Goal: Task Accomplishment & Management: Manage account settings

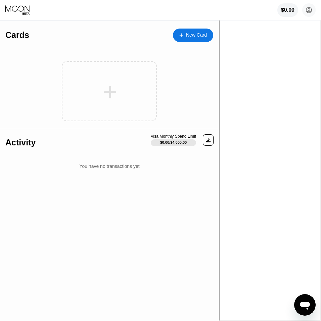
click at [207, 33] on div "New Card" at bounding box center [196, 35] width 21 height 6
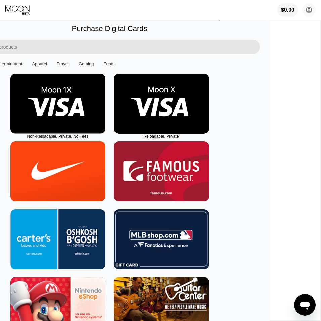
click at [105, 99] on img at bounding box center [57, 103] width 95 height 60
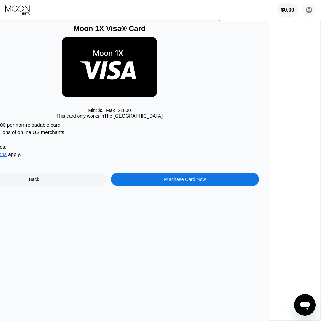
click at [163, 120] on div "Min: $ 5 , Max: $ 1000 This card only works in [GEOGRAPHIC_DATA]" at bounding box center [109, 77] width 299 height 89
click at [205, 182] on div "Purchase Card Now" at bounding box center [185, 178] width 148 height 13
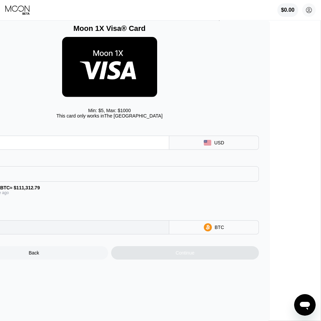
type input "0"
click at [153, 173] on div "BITCOIN" at bounding box center [109, 173] width 298 height 13
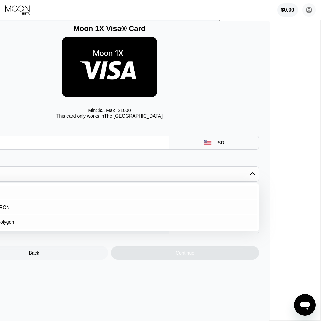
click at [164, 159] on div "Card Amount USD Payment Method BITCOIN BITCOIN USDT on TRON USDC on Polygon Con…" at bounding box center [109, 178] width 299 height 112
click at [166, 157] on div "Card Amount USD Payment Method BITCOIN BITCOIN USDT on TRON USDC on Polygon Con…" at bounding box center [109, 178] width 299 height 112
click at [52, 193] on div "BITCOIN" at bounding box center [113, 192] width 280 height 5
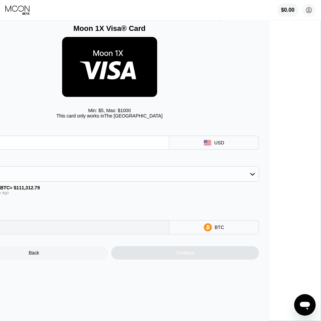
click at [157, 201] on div "Fee : $1.49" at bounding box center [109, 200] width 299 height 5
click at [161, 201] on div "Payment Method BITCOIN Conversion Rate: 1 BTC ≈ $111,312.79 Last updated: a min…" at bounding box center [109, 181] width 299 height 45
click at [40, 143] on input "text" at bounding box center [65, 142] width 198 height 13
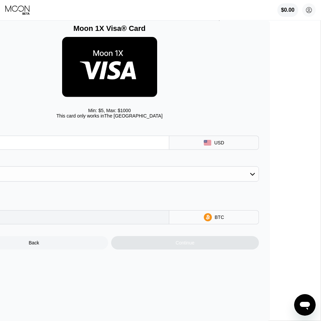
click at [256, 63] on div "Min: $ 5 , Max: $ 1000 This card only works in The United States" at bounding box center [109, 77] width 299 height 89
click at [256, 68] on div "Min: $ 5 , Max: $ 1000 This card only works in The United States" at bounding box center [109, 77] width 299 height 89
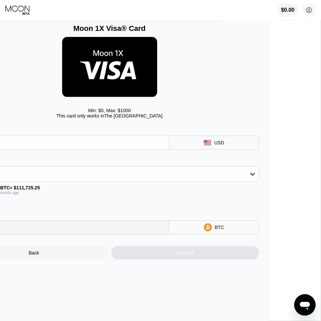
click at [66, 146] on input "text" at bounding box center [65, 142] width 198 height 13
click at [67, 146] on input "text" at bounding box center [65, 142] width 198 height 13
click at [139, 145] on input "text" at bounding box center [65, 142] width 198 height 13
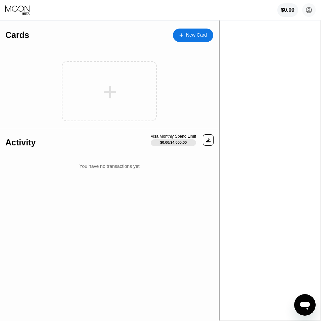
click at [207, 36] on div "New Card" at bounding box center [196, 35] width 21 height 6
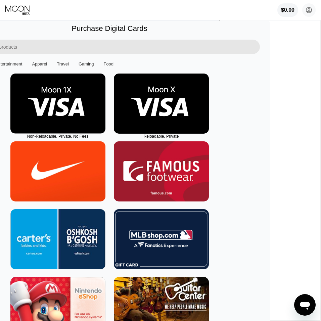
click at [209, 100] on img at bounding box center [161, 103] width 95 height 60
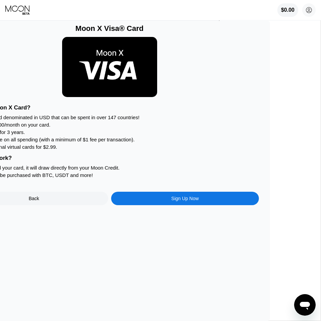
click at [199, 200] on div "Sign Up Now" at bounding box center [185, 198] width 28 height 5
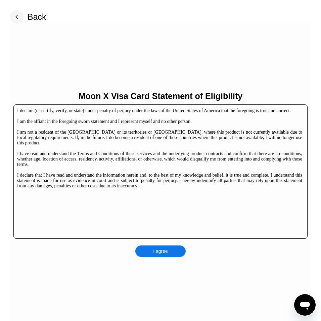
click at [171, 202] on div "I declare (or certify, verify, or state) under penalty of perjury under the law…" at bounding box center [160, 171] width 294 height 134
click at [173, 208] on div "I declare (or certify, verify, or state) under penalty of perjury under the law…" at bounding box center [160, 171] width 294 height 134
click at [164, 246] on div "I agree" at bounding box center [160, 250] width 50 height 11
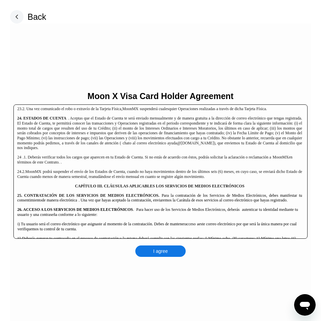
scroll to position [2053, 0]
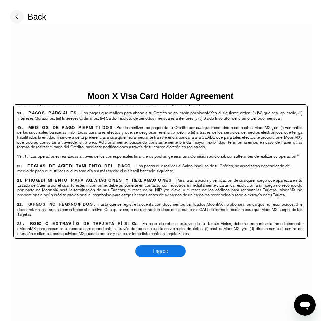
click at [167, 249] on div "I agree" at bounding box center [160, 251] width 15 height 6
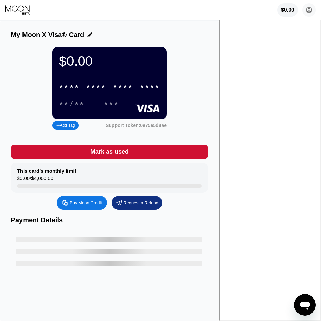
click at [156, 7] on div "$0.00 opennota opennota@gmail.com  Home Settings Support Careers About Us Log …" at bounding box center [160, 10] width 321 height 20
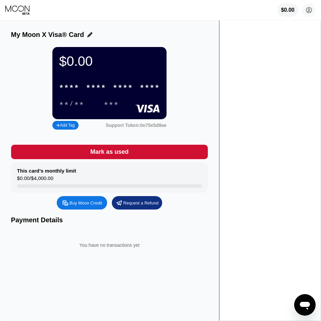
click at [157, 7] on div "$0.00 opennota opennota@gmail.com  Home Settings Support Careers About Us Log …" at bounding box center [160, 10] width 321 height 20
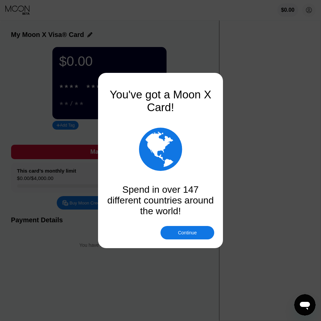
click at [211, 85] on div "You've got a Moon X Card!  Spend in over 147 different countries around the wo…" at bounding box center [160, 149] width 107 height 134
click at [207, 59] on div at bounding box center [160, 160] width 321 height 321
click at [194, 231] on div "Continue" at bounding box center [187, 232] width 19 height 5
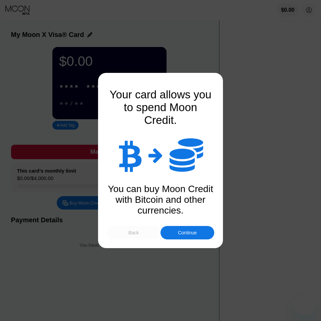
click at [131, 231] on div "Back" at bounding box center [133, 232] width 10 height 5
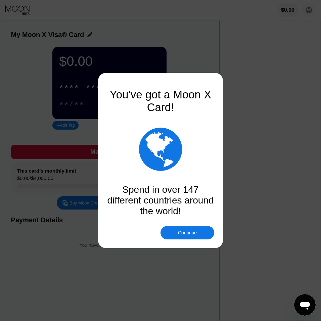
click at [202, 230] on div "Continue" at bounding box center [187, 232] width 54 height 13
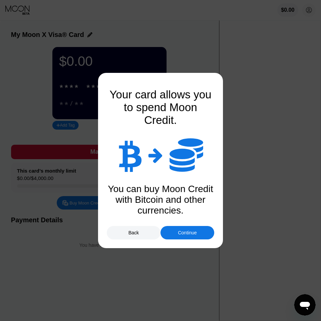
click at [202, 230] on div "Continue" at bounding box center [187, 232] width 54 height 13
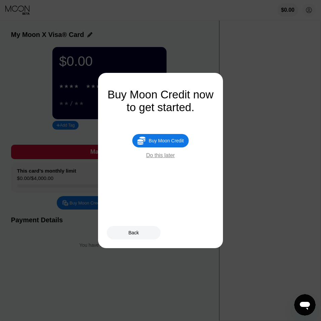
click at [175, 143] on div "Buy Moon Credit" at bounding box center [166, 140] width 35 height 5
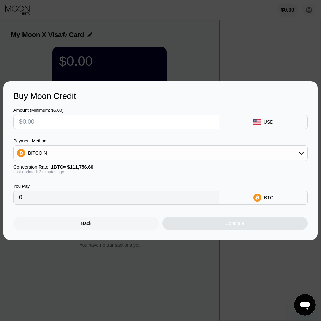
click at [69, 115] on input "text" at bounding box center [116, 121] width 194 height 13
type input "$60"
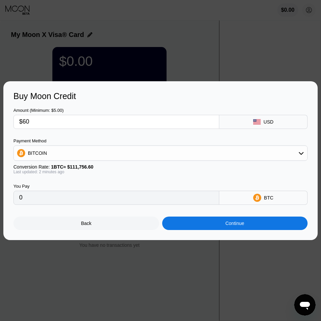
type input "0.00053689"
type input "$600"
type input "0.00536882"
type input "$60"
type input "0.00053689"
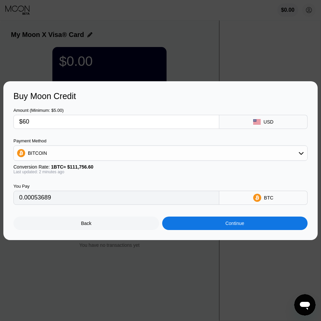
type input "$6"
type input "0.00005369"
type input "$6"
drag, startPoint x: 87, startPoint y: 204, endPoint x: -1, endPoint y: 202, distance: 87.9
click at [19, 202] on input "0.00005369" at bounding box center [116, 197] width 194 height 13
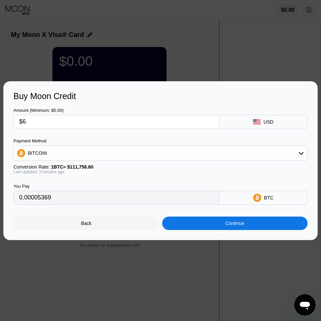
click at [37, 121] on input "$6" at bounding box center [116, 121] width 194 height 13
type input "$7"
type input "0.00006263"
type input "$7"
click at [206, 227] on div "Continue" at bounding box center [235, 222] width 146 height 13
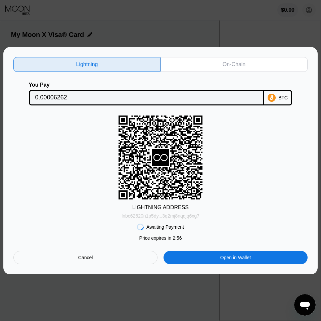
click at [195, 216] on div "lnbc62620n1p5dy...3q2mj8nqqjq6xg7" at bounding box center [160, 215] width 78 height 5
click at [183, 217] on div "lnbc62620n1p5dy...3q2mj8nqqjq6xg7" at bounding box center [160, 215] width 78 height 5
click at [220, 61] on div "On-Chain" at bounding box center [233, 64] width 147 height 15
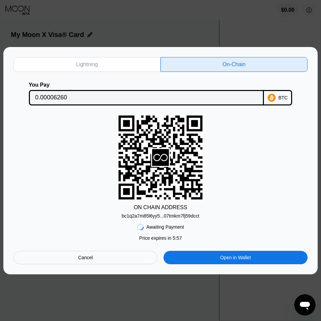
click at [195, 217] on div "bc1q2a7m85l6yy5...07tmkm7fj59dcct" at bounding box center [160, 215] width 78 height 5
click at [173, 216] on div "bc1q2a7m85l6yy5...07tmkm7fj59dcct" at bounding box center [160, 215] width 78 height 5
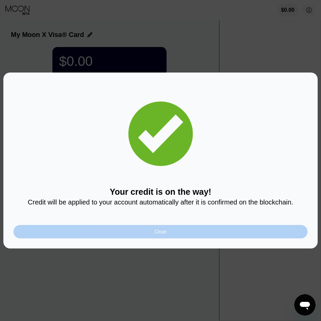
click at [172, 234] on div "Close" at bounding box center [160, 231] width 294 height 13
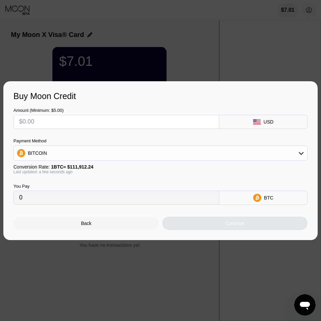
click at [295, 51] on div at bounding box center [160, 160] width 321 height 321
click at [91, 226] on div "Back" at bounding box center [86, 222] width 10 height 5
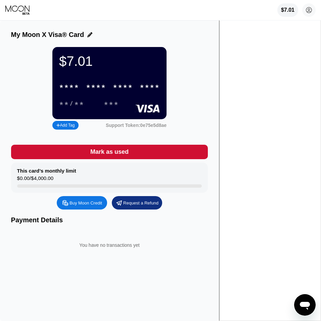
click at [84, 102] on div "**/**" at bounding box center [71, 104] width 25 height 8
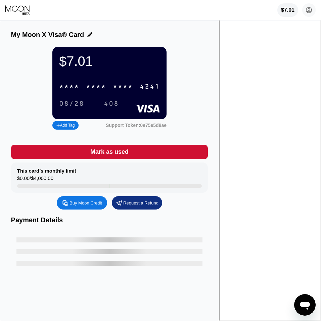
type input "0"
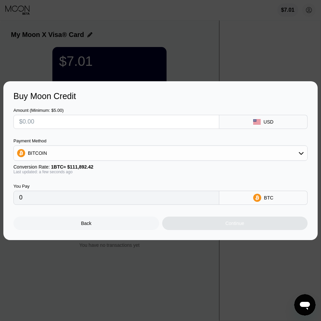
click at [293, 27] on div at bounding box center [160, 160] width 321 height 321
click at [102, 228] on div "Back" at bounding box center [86, 222] width 146 height 13
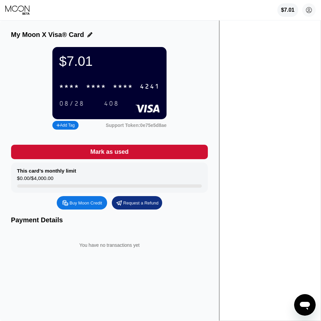
click at [164, 87] on div "* * * * * * * * * * * * 4241" at bounding box center [109, 87] width 109 height 14
click at [308, 14] on circle at bounding box center [308, 9] width 13 height 13
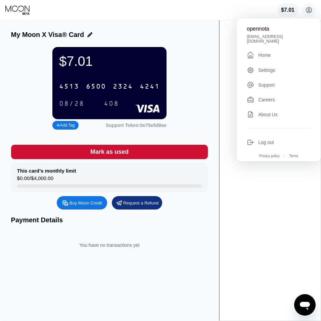
click at [269, 67] on div "Settings" at bounding box center [266, 69] width 17 height 5
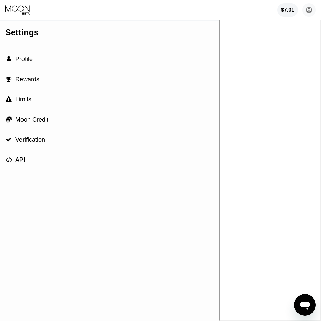
click at [34, 61] on div " Profile" at bounding box center [109, 59] width 208 height 20
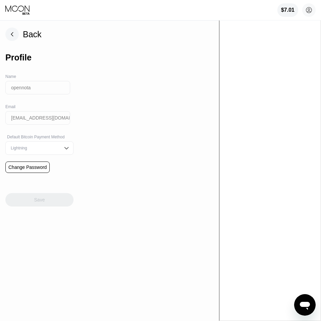
click at [44, 167] on div "Change Password" at bounding box center [27, 166] width 38 height 5
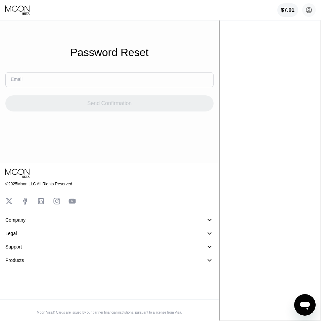
click at [117, 79] on input "text" at bounding box center [109, 79] width 208 height 15
click at [103, 81] on input "text" at bounding box center [109, 79] width 208 height 15
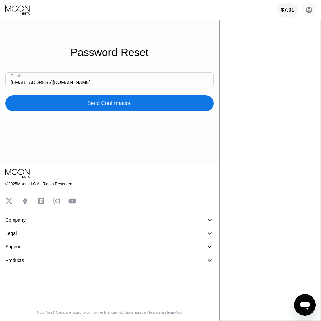
type input "opennota@gmail.com"
click at [139, 108] on div "Send Confirmation" at bounding box center [109, 103] width 208 height 16
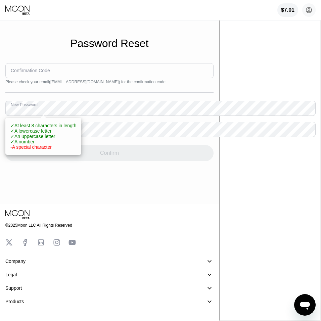
click at [51, 128] on span "✓ At least 8 characters in length" at bounding box center [43, 125] width 66 height 5
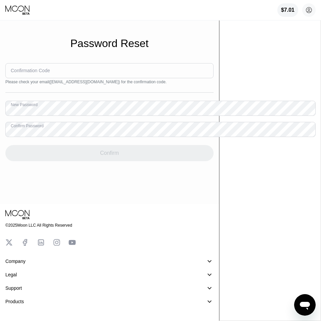
click at [86, 77] on input at bounding box center [109, 70] width 208 height 15
paste input "880912"
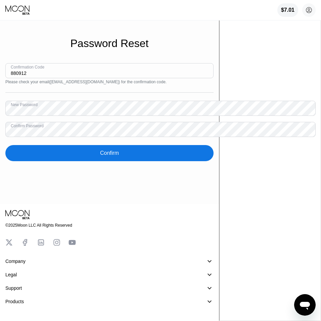
type input "880912"
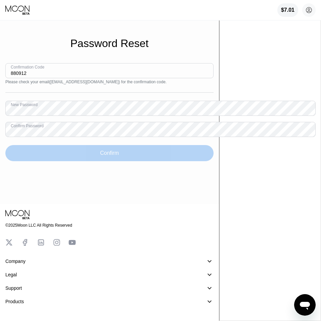
click at [129, 150] on div "Confirm" at bounding box center [109, 153] width 208 height 16
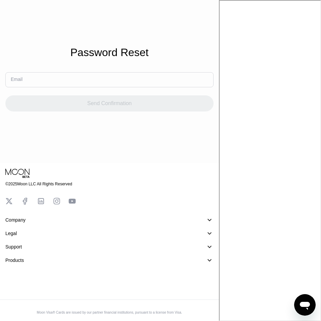
click at [119, 25] on div "Password Reset Email Send Confirmation" at bounding box center [109, 81] width 219 height 163
